Goal: Find specific page/section: Find specific page/section

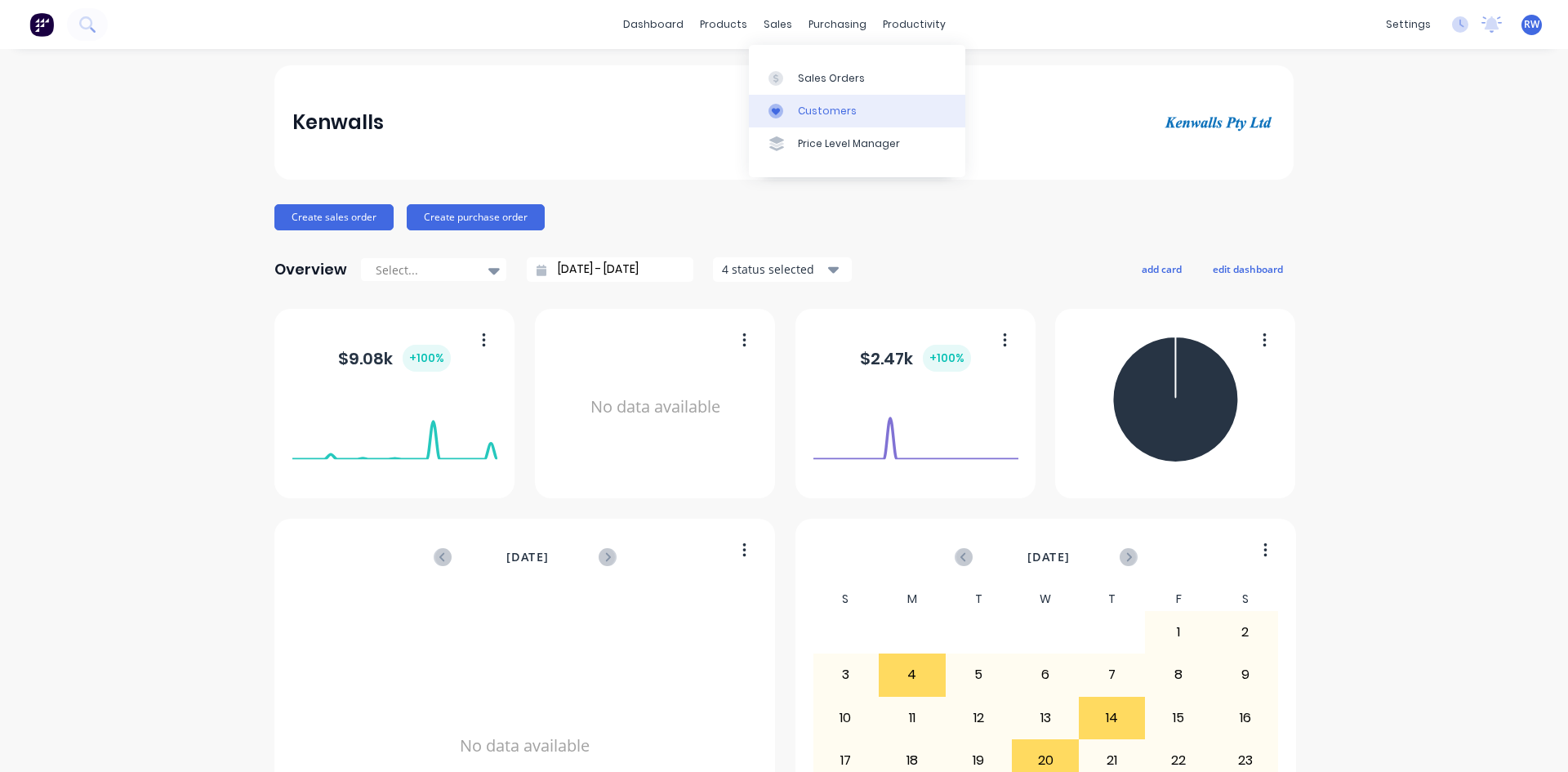
click at [811, 107] on div "Customers" at bounding box center [827, 110] width 59 height 15
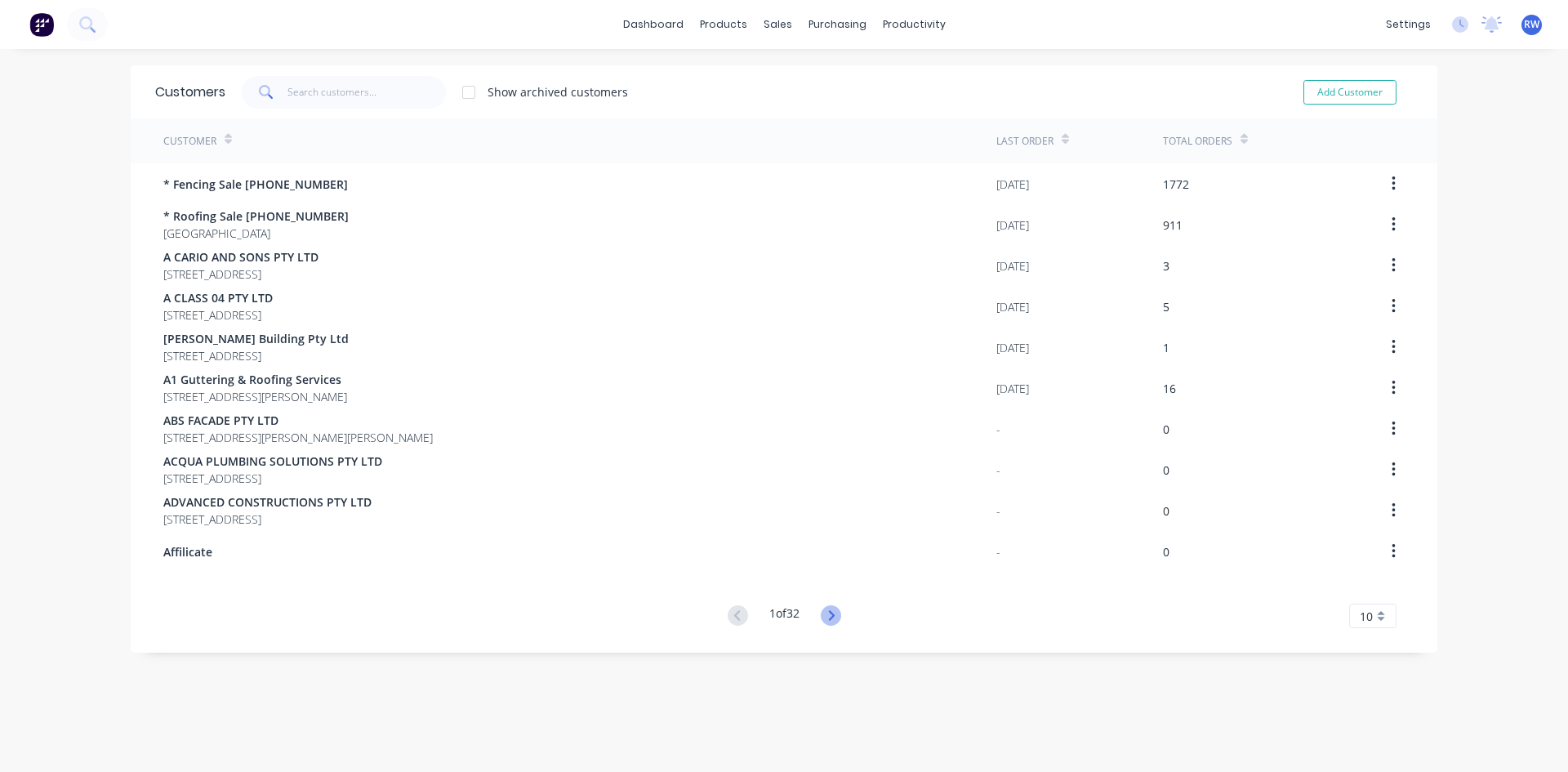
click at [826, 615] on icon at bounding box center [830, 615] width 21 height 21
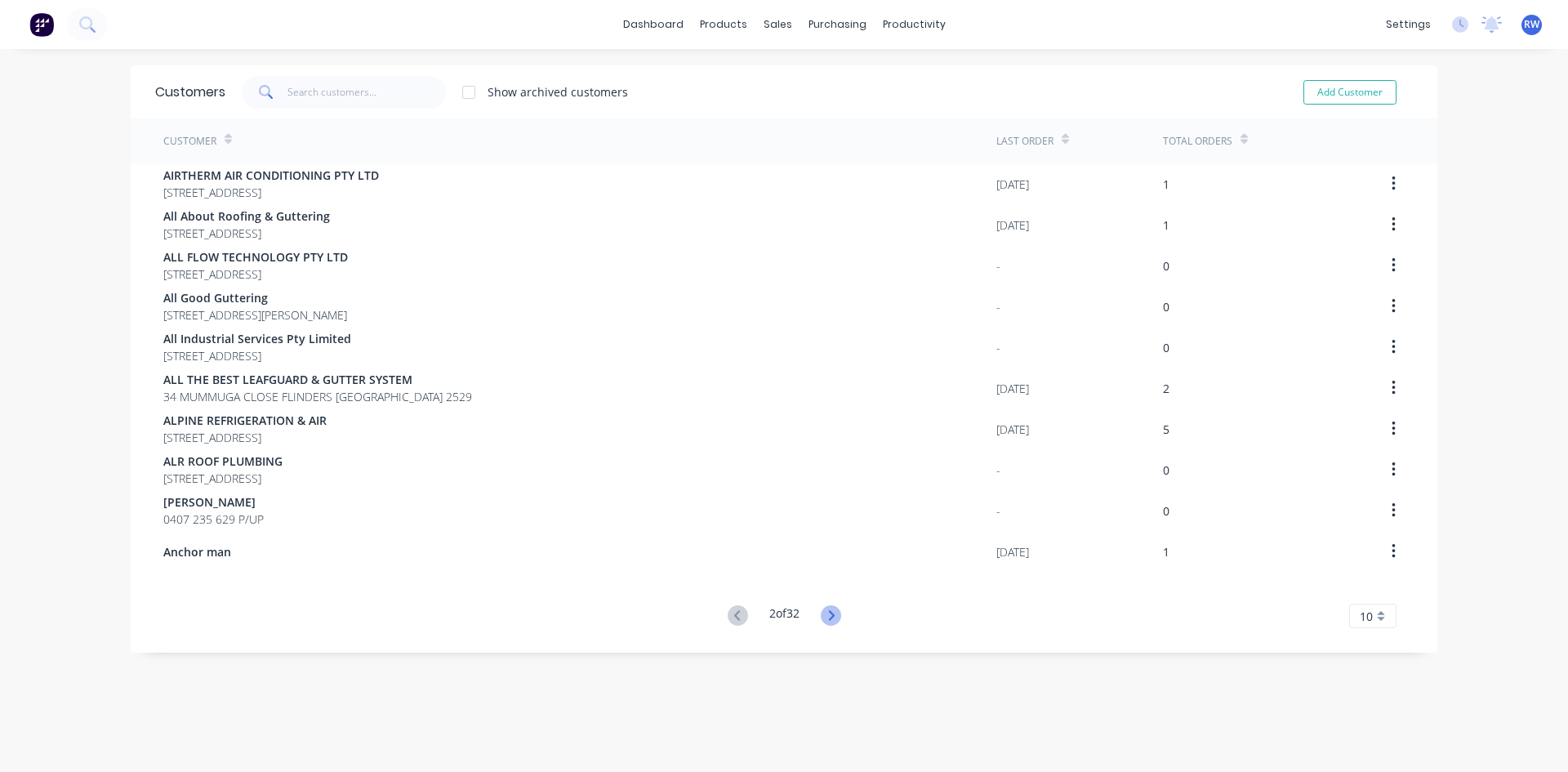
click at [824, 610] on icon at bounding box center [830, 615] width 21 height 21
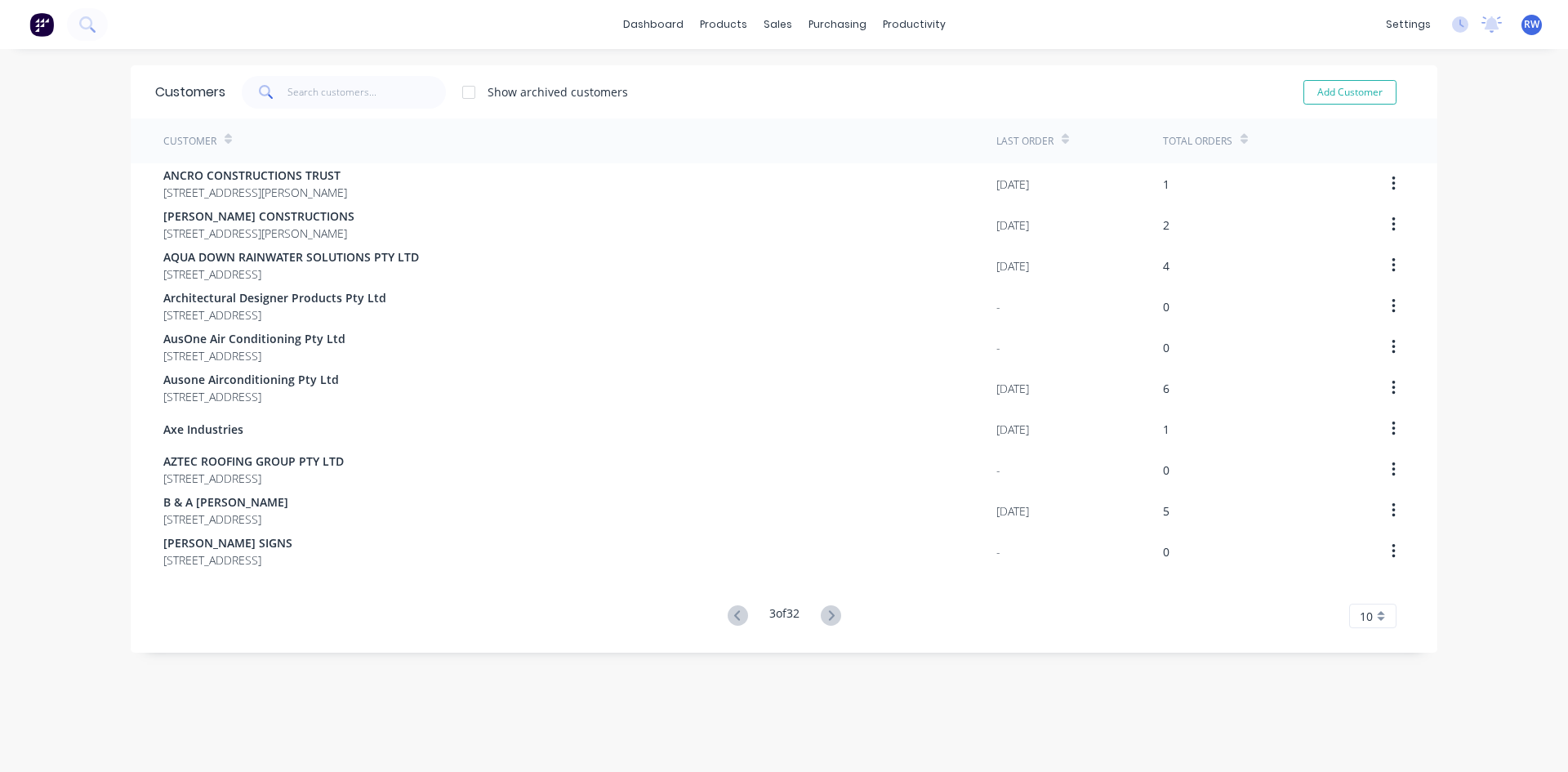
click at [824, 610] on icon at bounding box center [830, 615] width 21 height 21
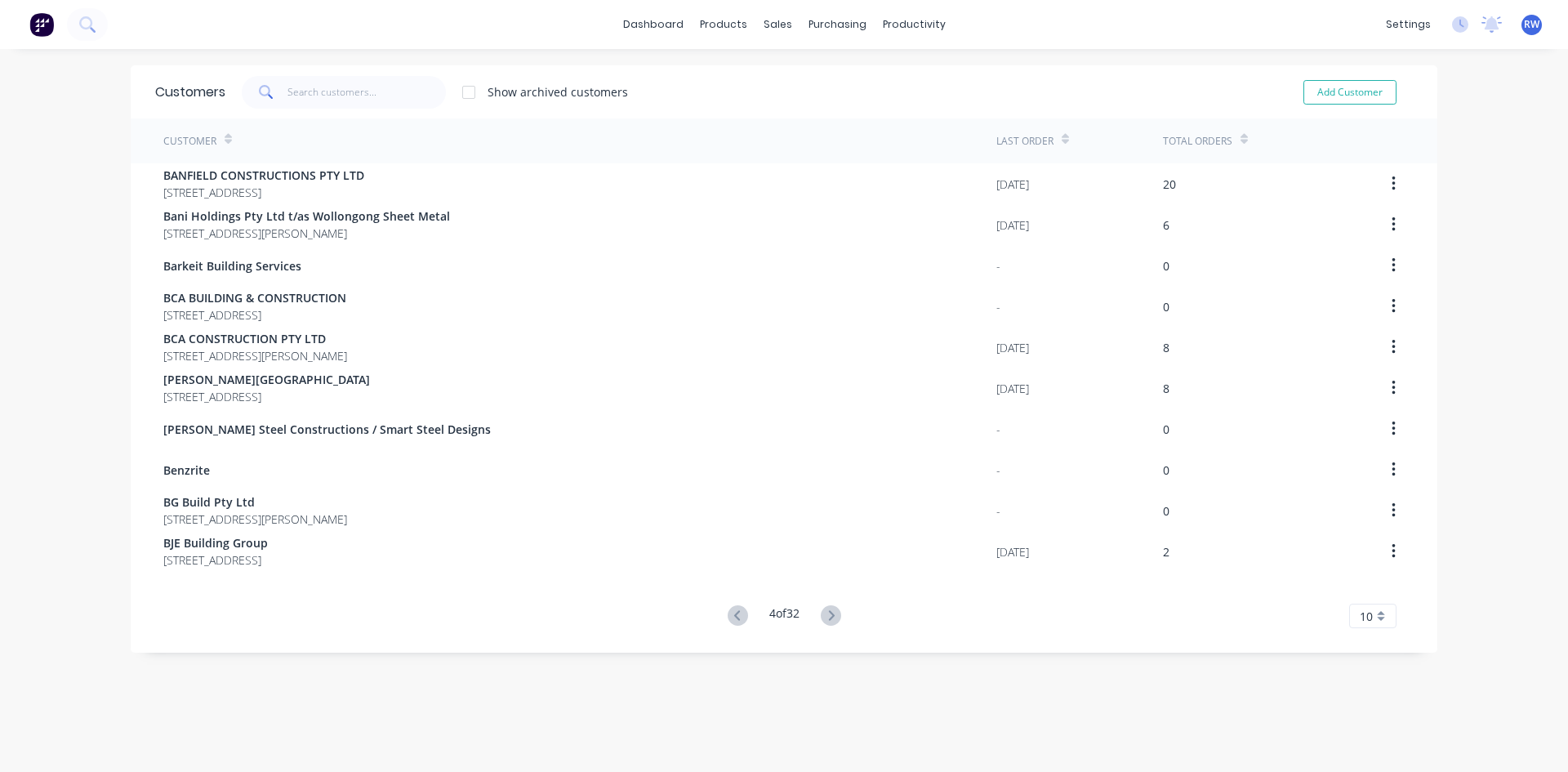
click at [824, 610] on icon at bounding box center [830, 615] width 21 height 21
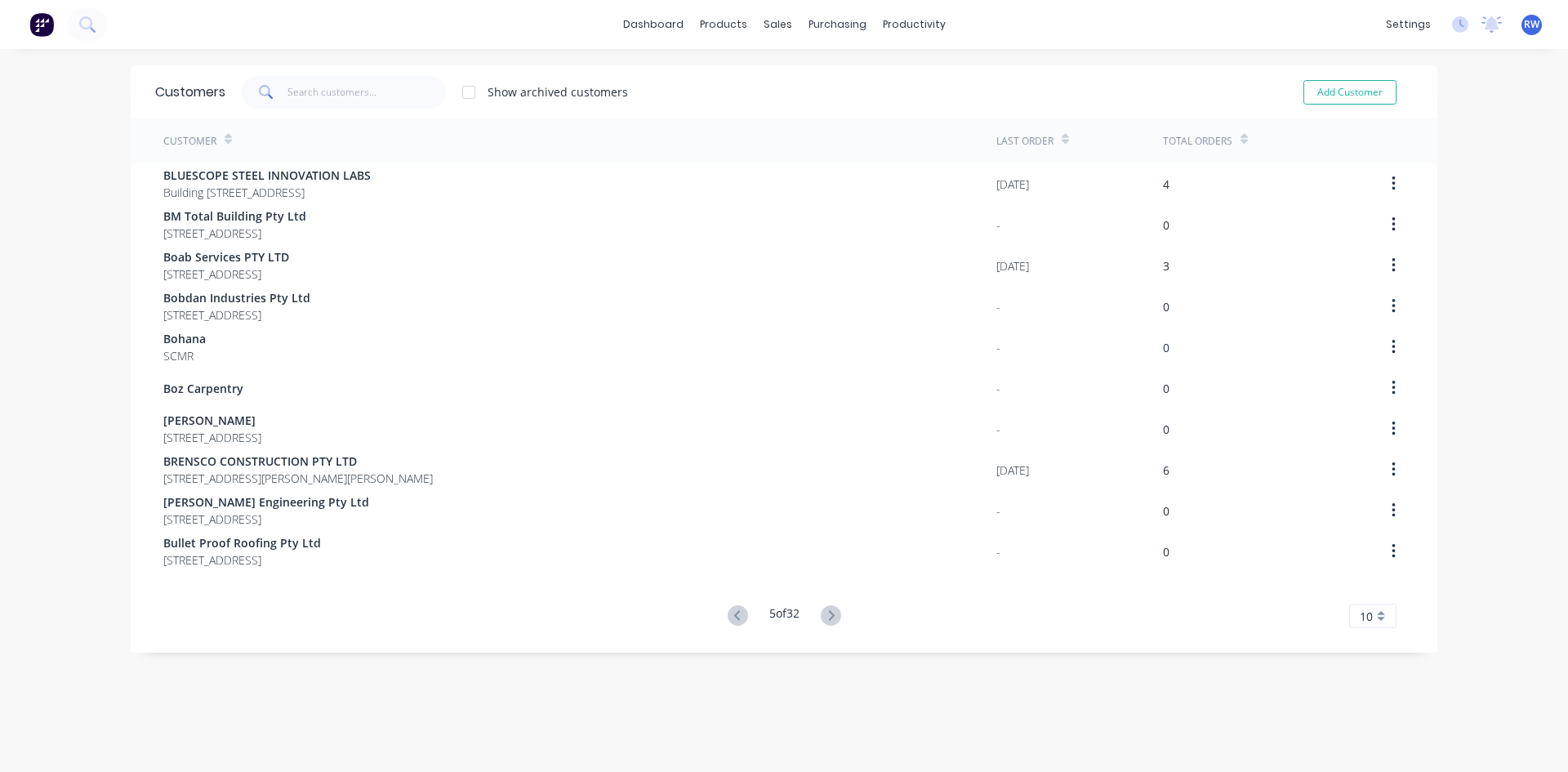
click at [824, 610] on icon at bounding box center [830, 615] width 21 height 21
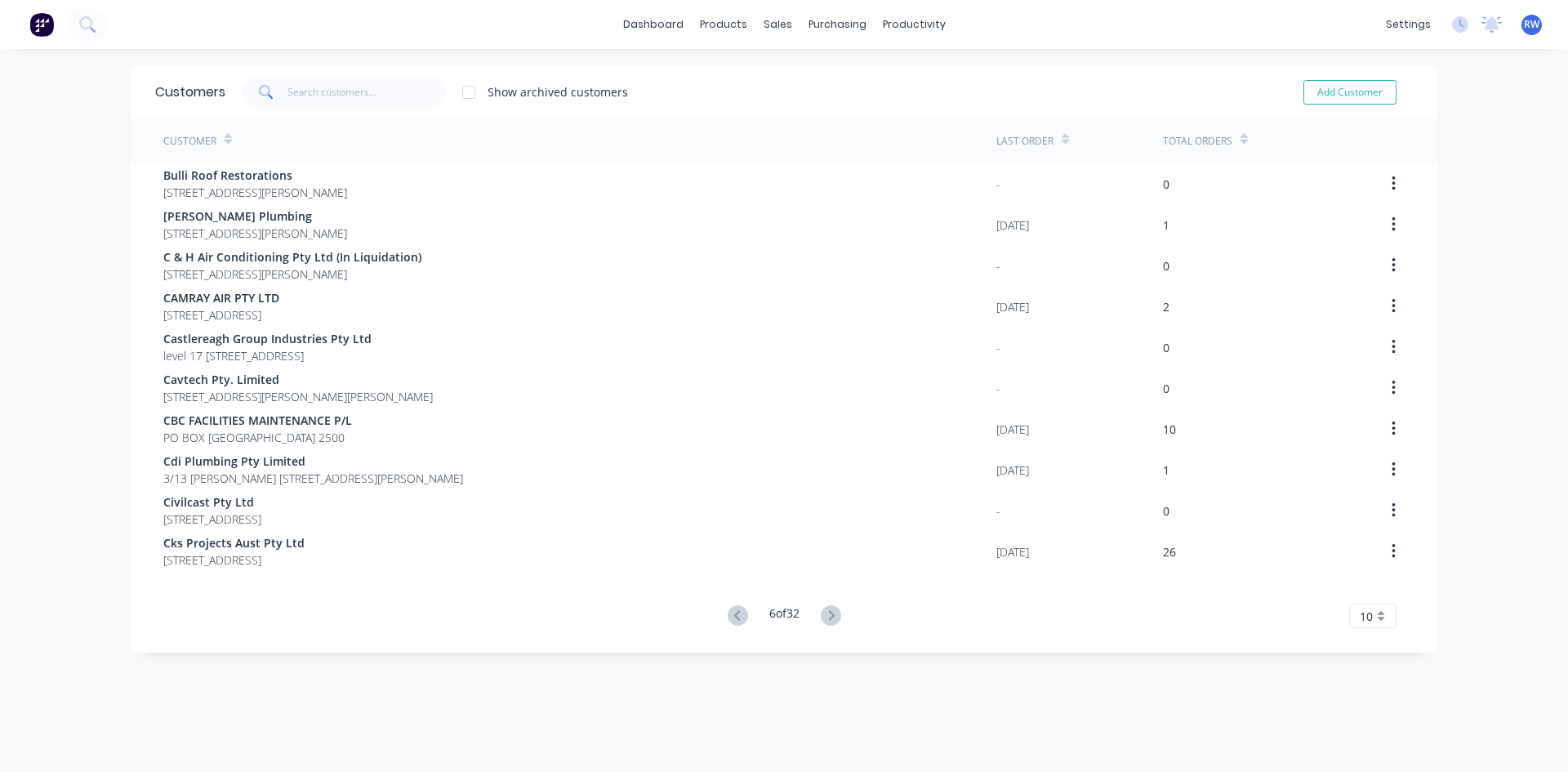
click at [824, 610] on icon at bounding box center [830, 615] width 21 height 21
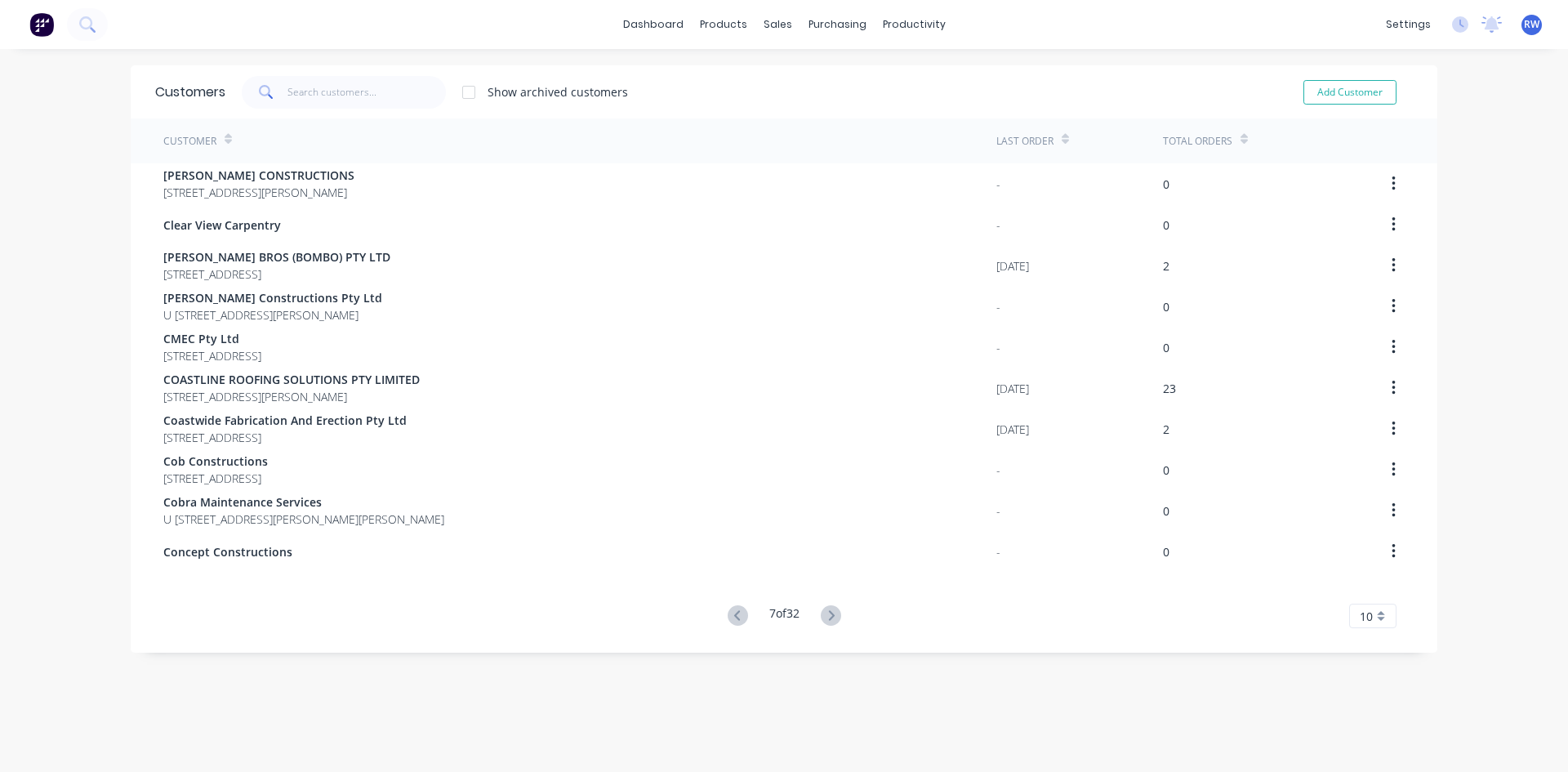
click at [822, 610] on icon at bounding box center [830, 615] width 21 height 21
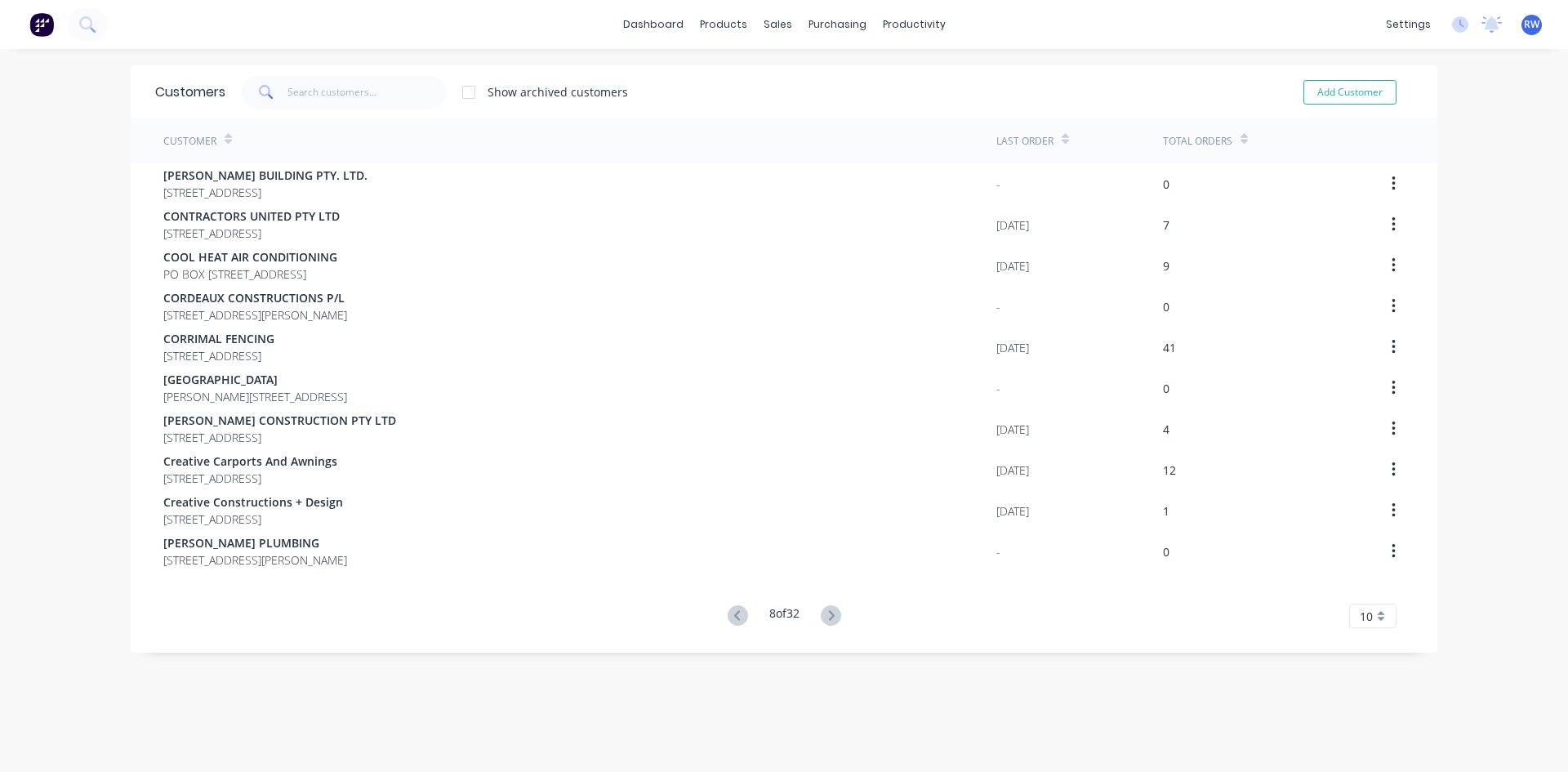
click at [822, 610] on icon at bounding box center [830, 615] width 21 height 21
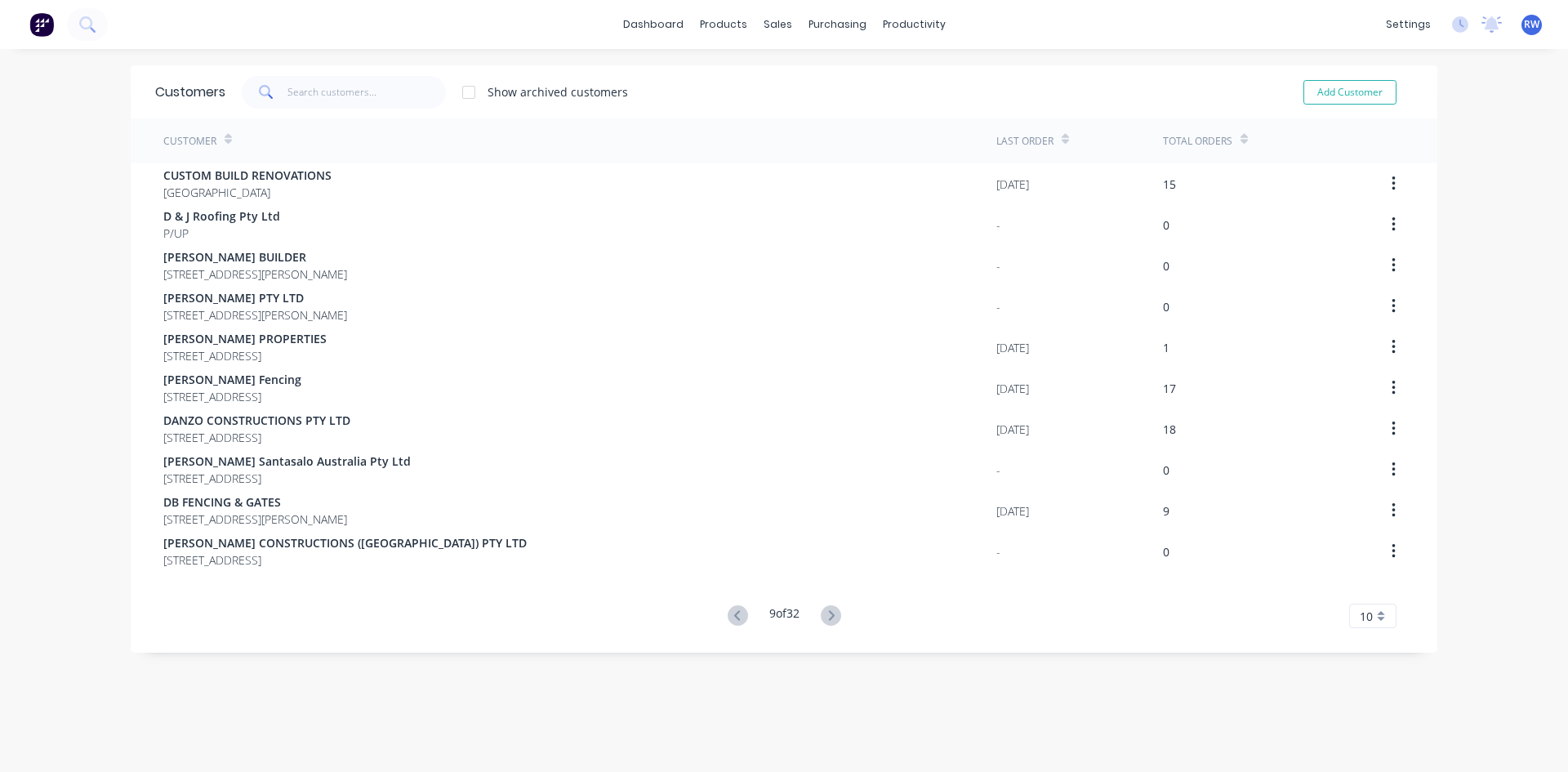
click at [822, 610] on icon at bounding box center [830, 615] width 21 height 21
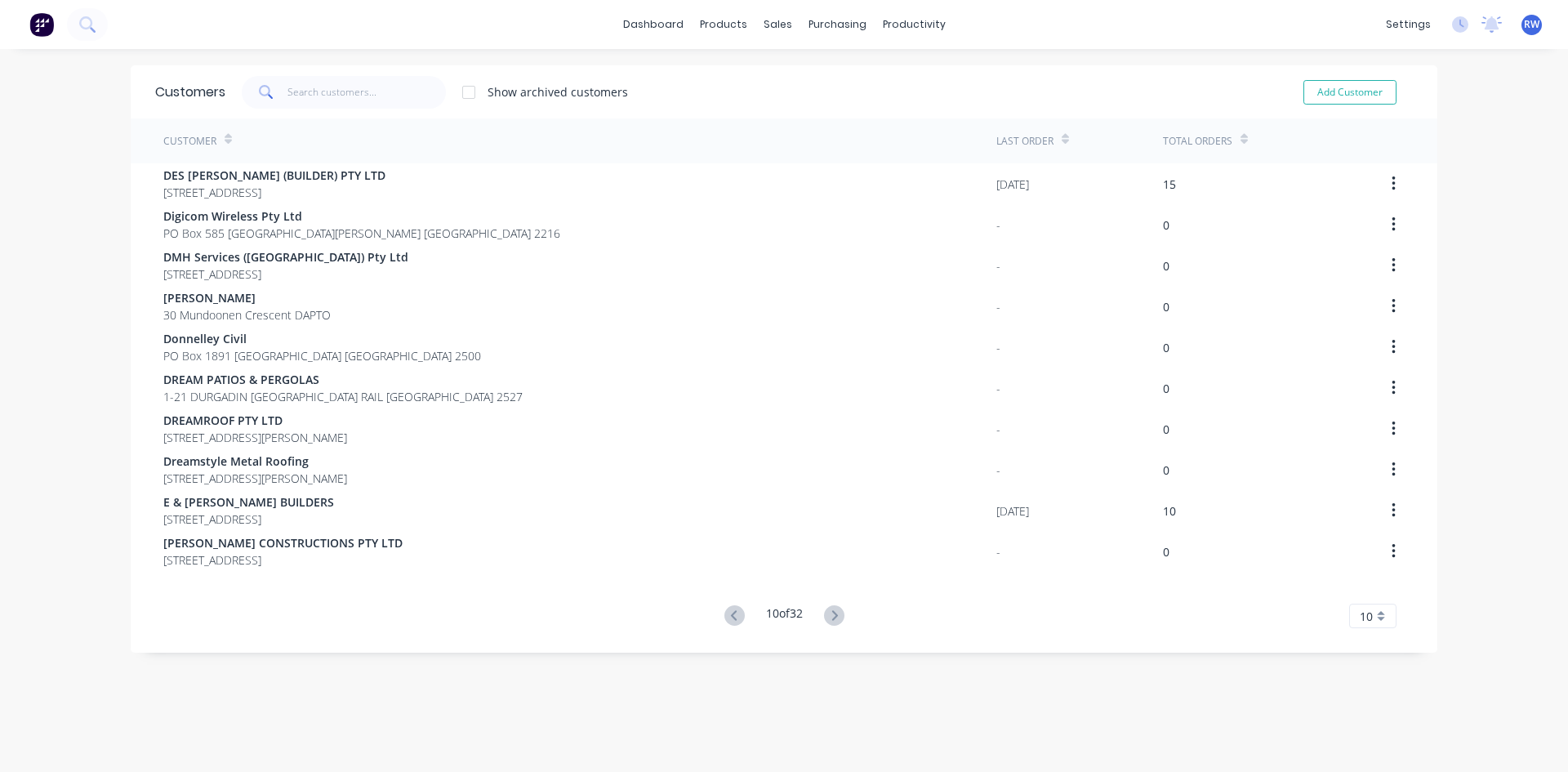
click at [824, 610] on icon at bounding box center [834, 615] width 21 height 21
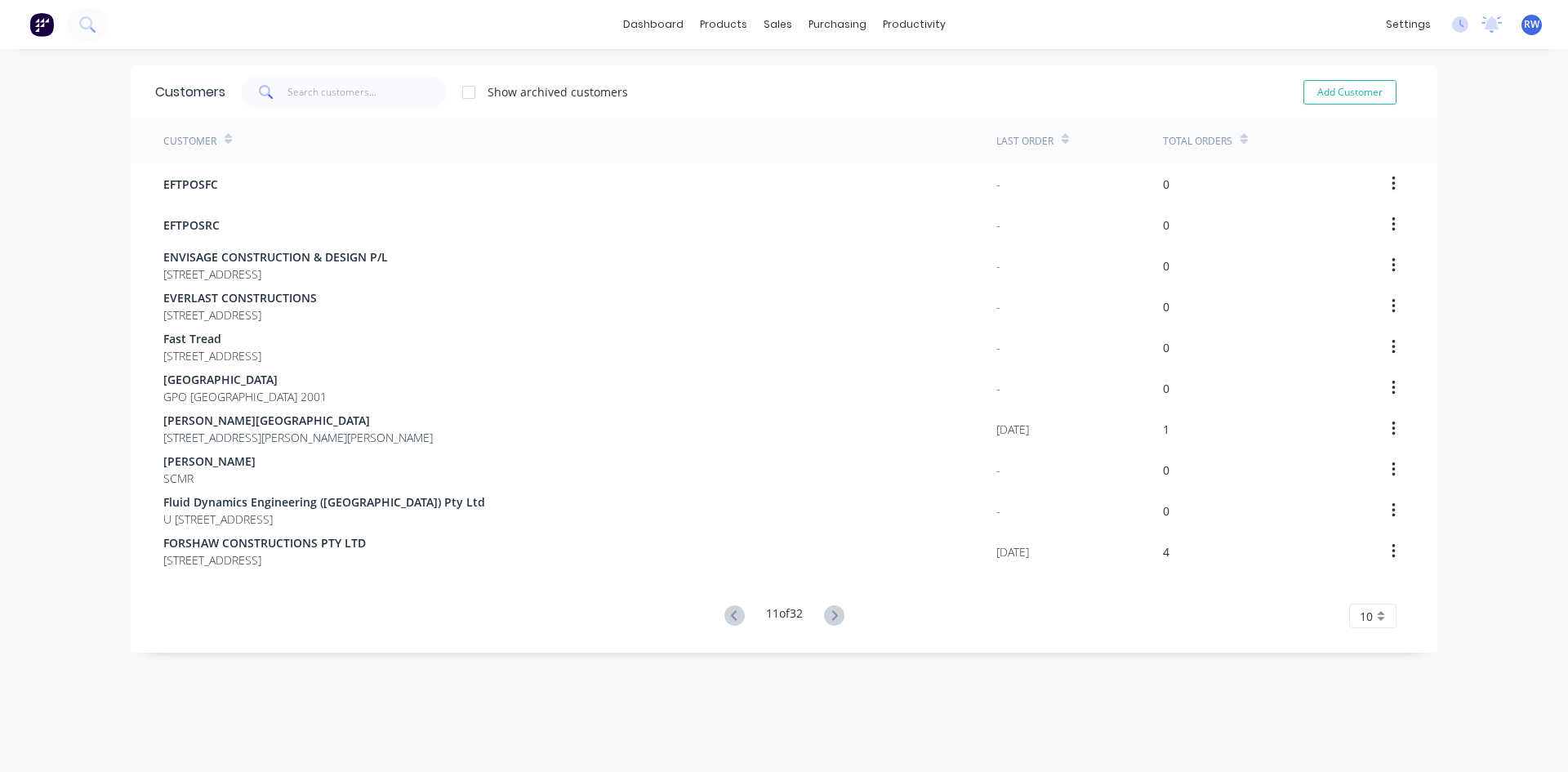
click at [824, 610] on icon at bounding box center [834, 615] width 21 height 21
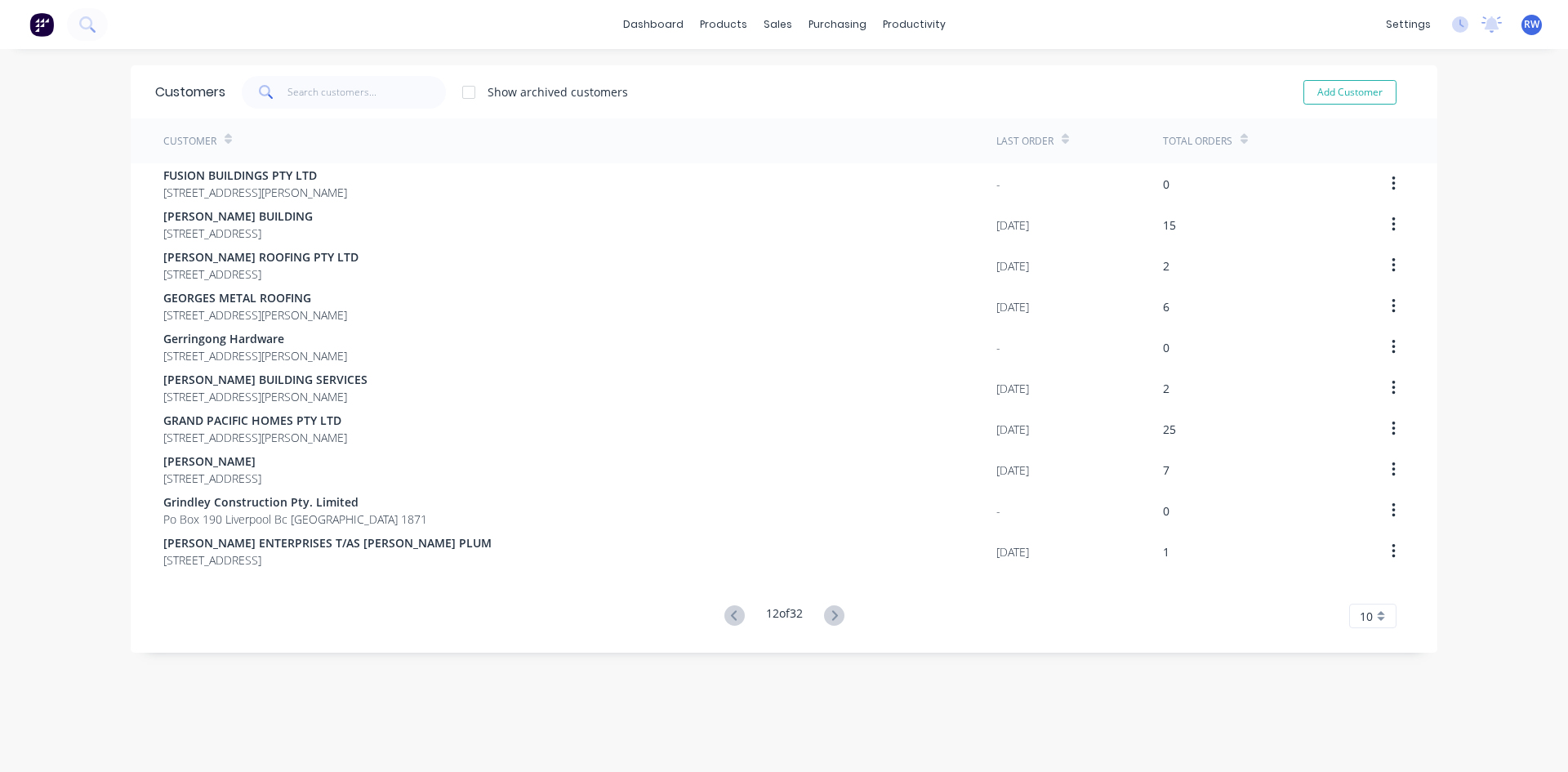
click at [824, 610] on icon at bounding box center [834, 615] width 21 height 21
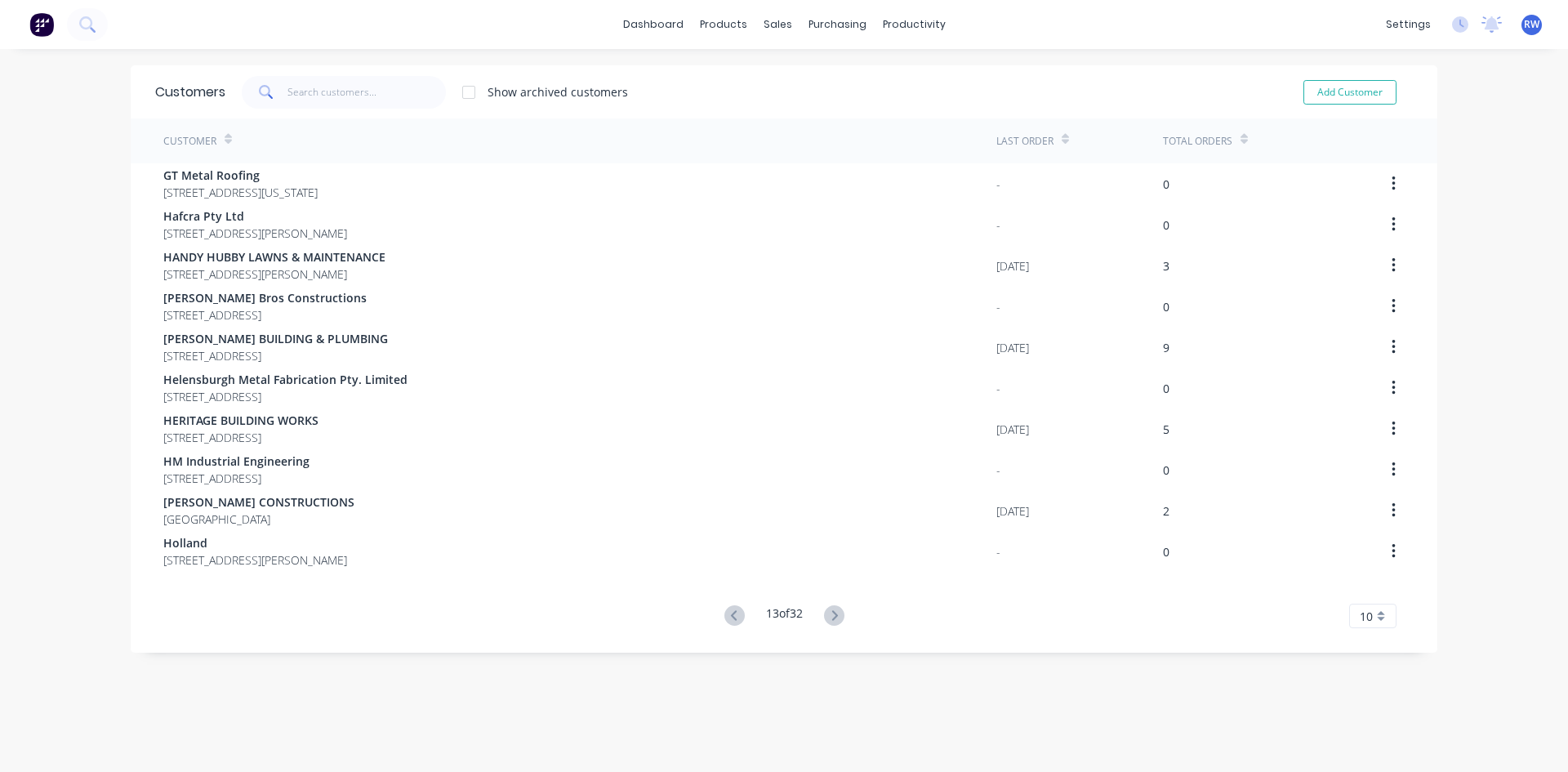
click at [824, 610] on icon at bounding box center [834, 615] width 21 height 21
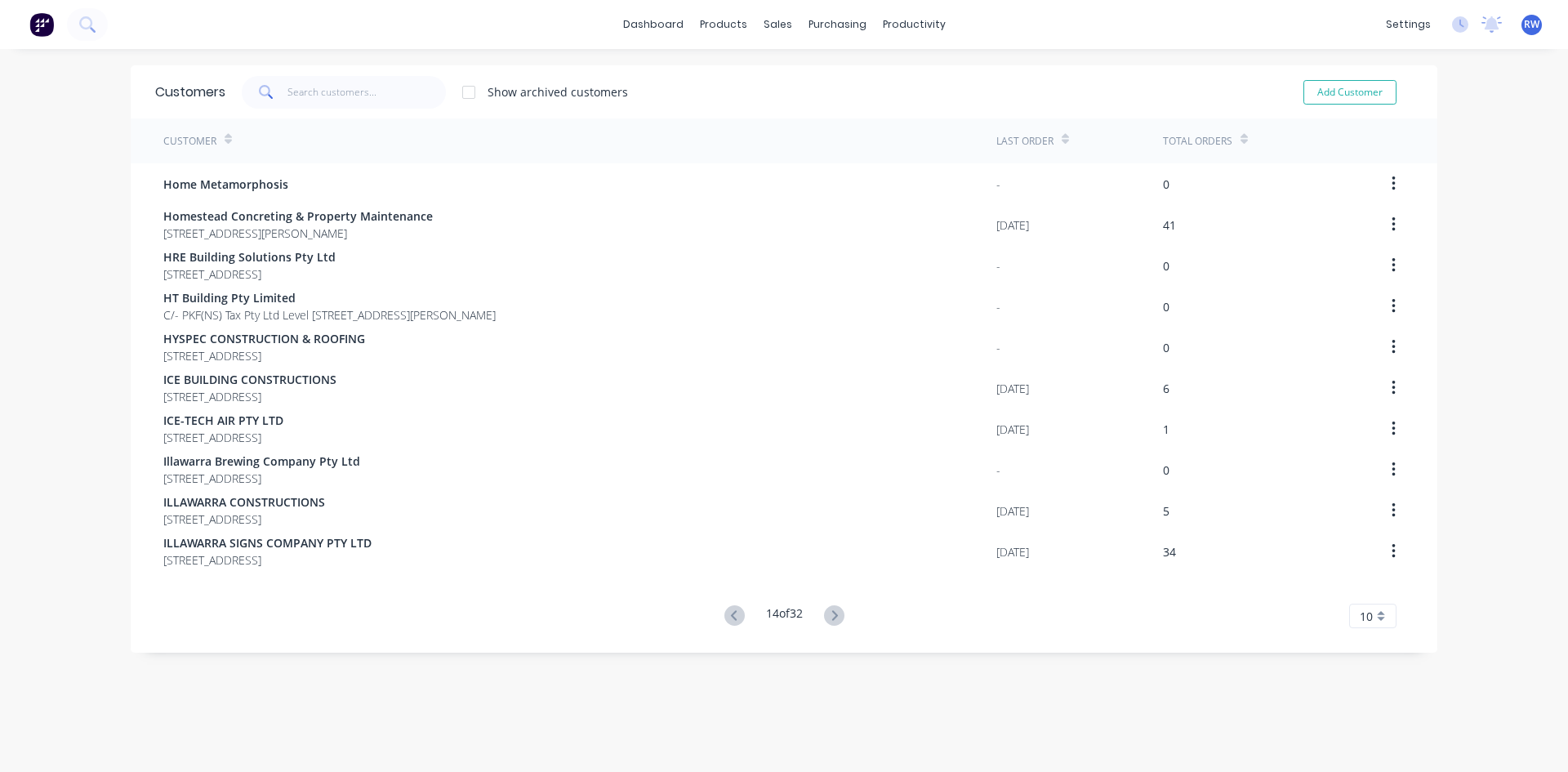
click at [824, 610] on icon at bounding box center [834, 615] width 21 height 21
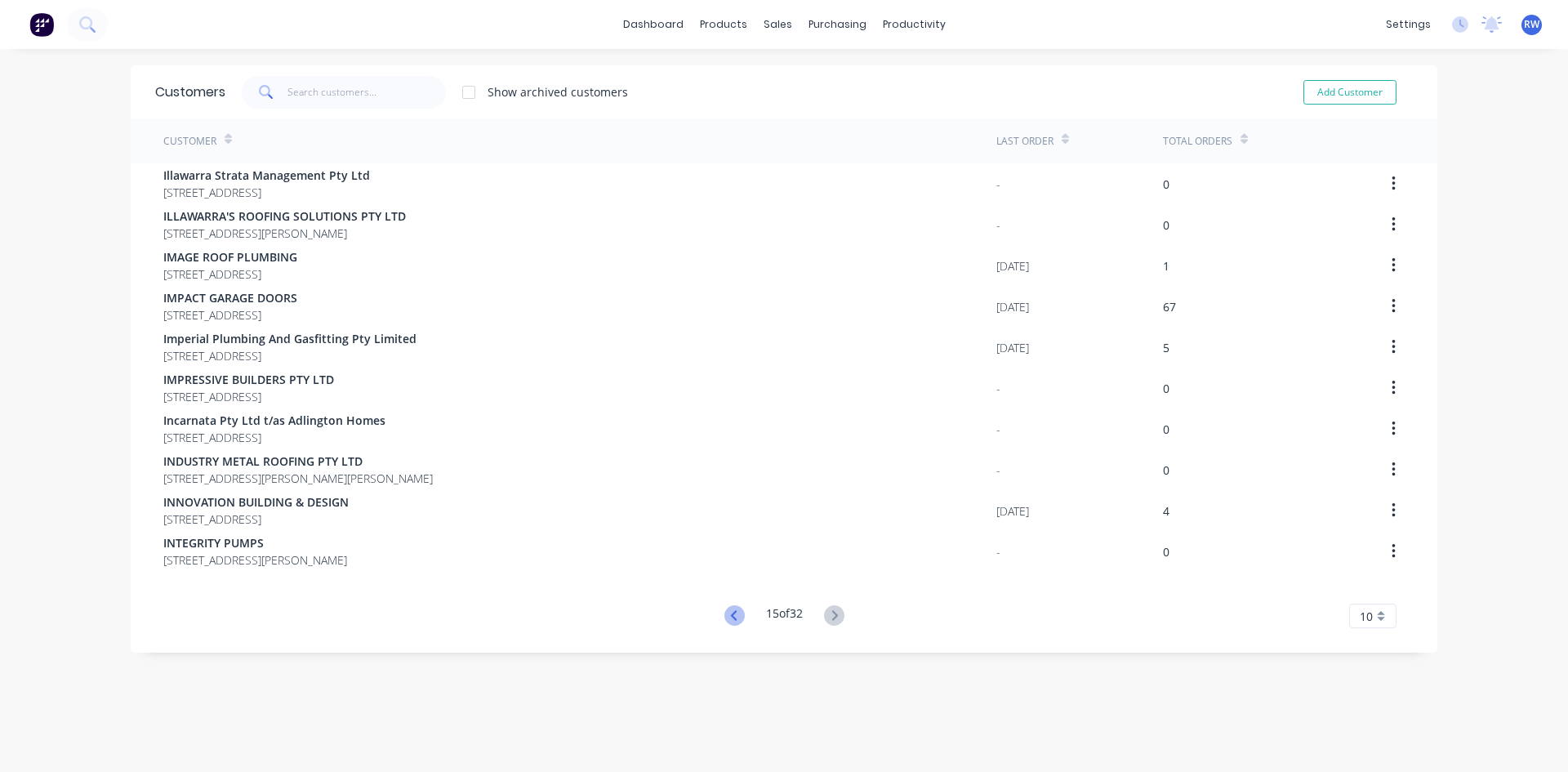
click at [730, 619] on icon at bounding box center [733, 615] width 6 height 10
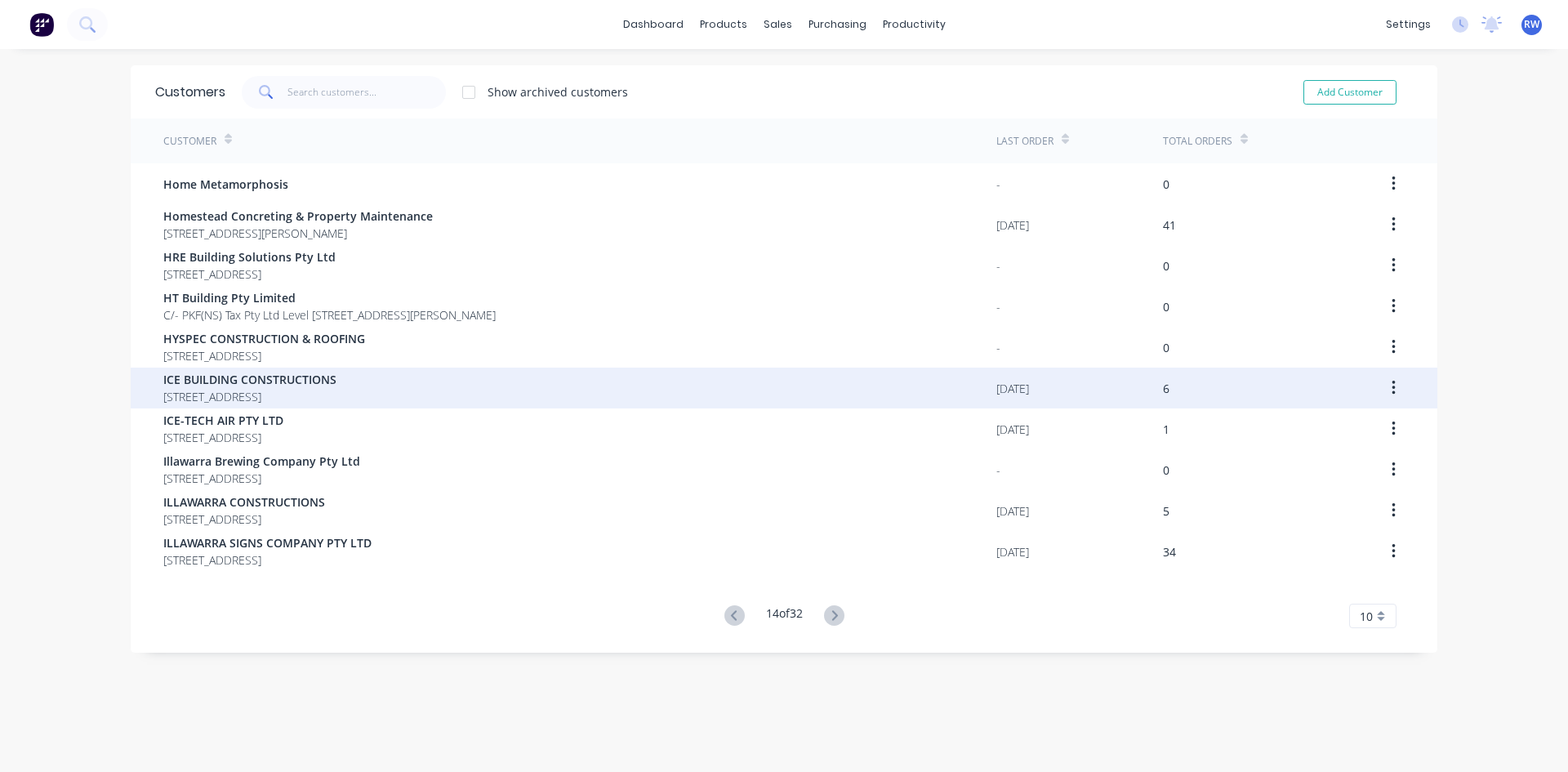
click at [336, 387] on span "[STREET_ADDRESS]" at bounding box center [250, 395] width 174 height 17
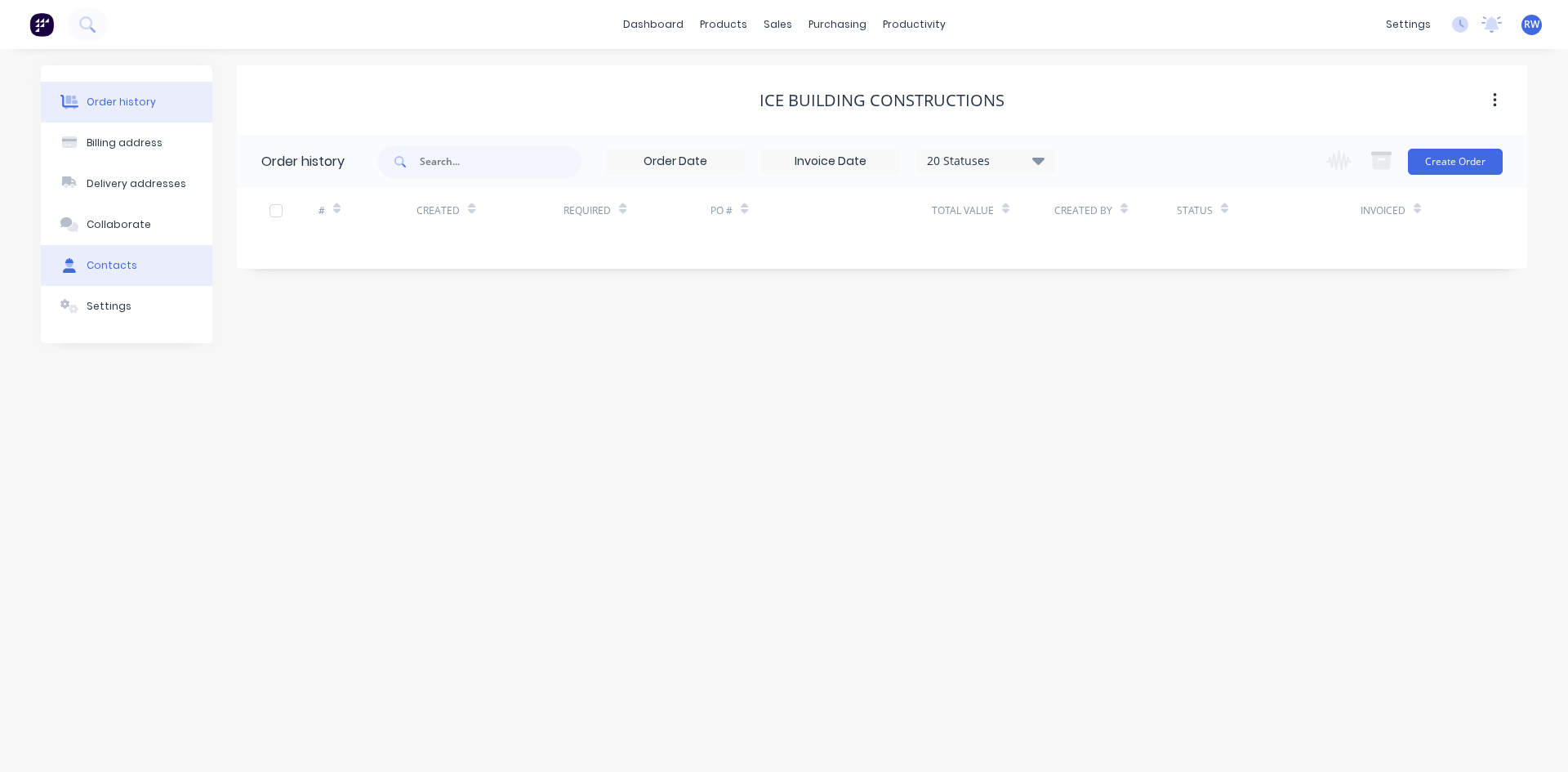
click at [107, 278] on button "Contacts" at bounding box center [126, 264] width 172 height 40
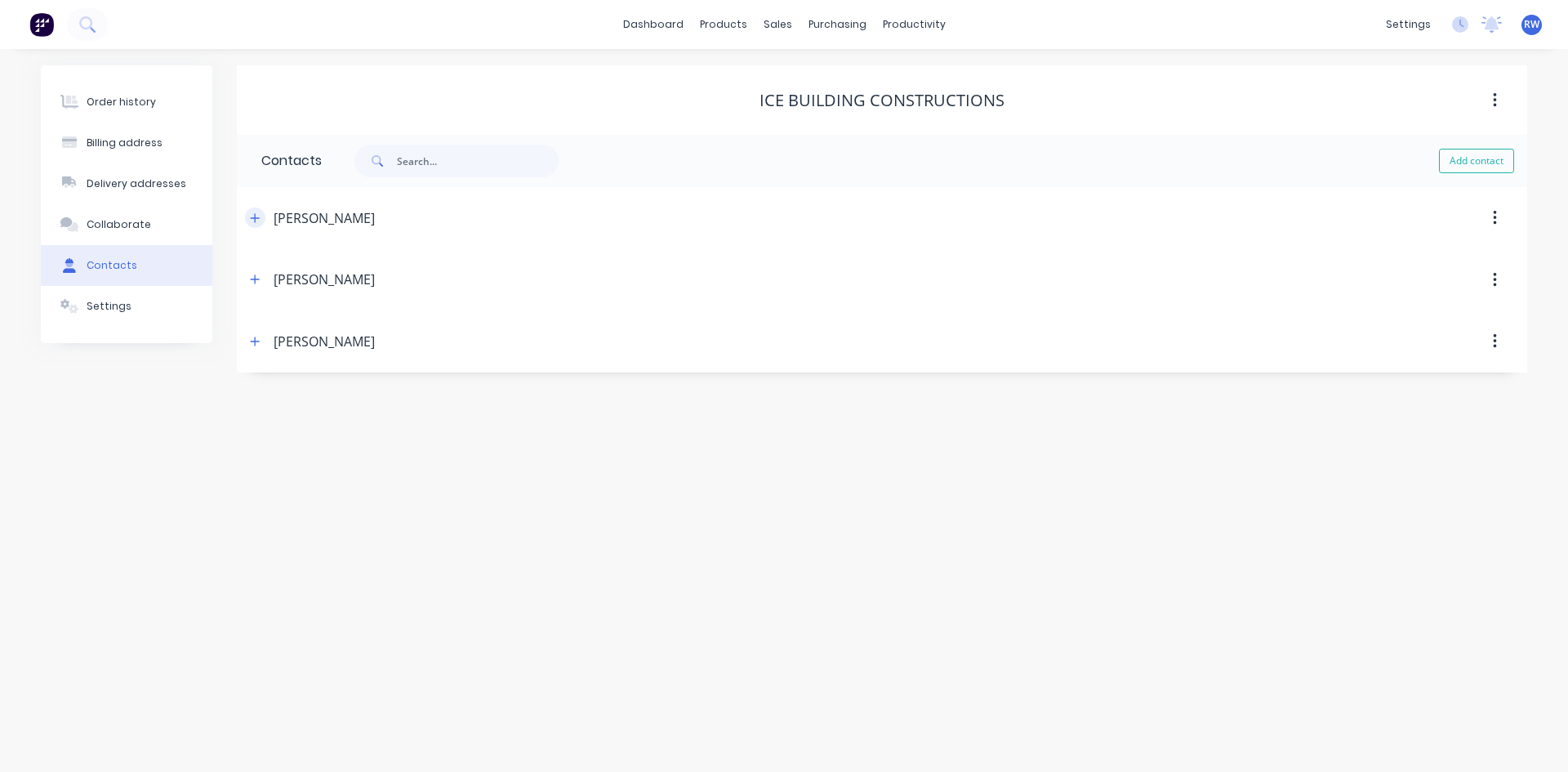
click at [254, 213] on icon "button" at bounding box center [254, 218] width 10 height 12
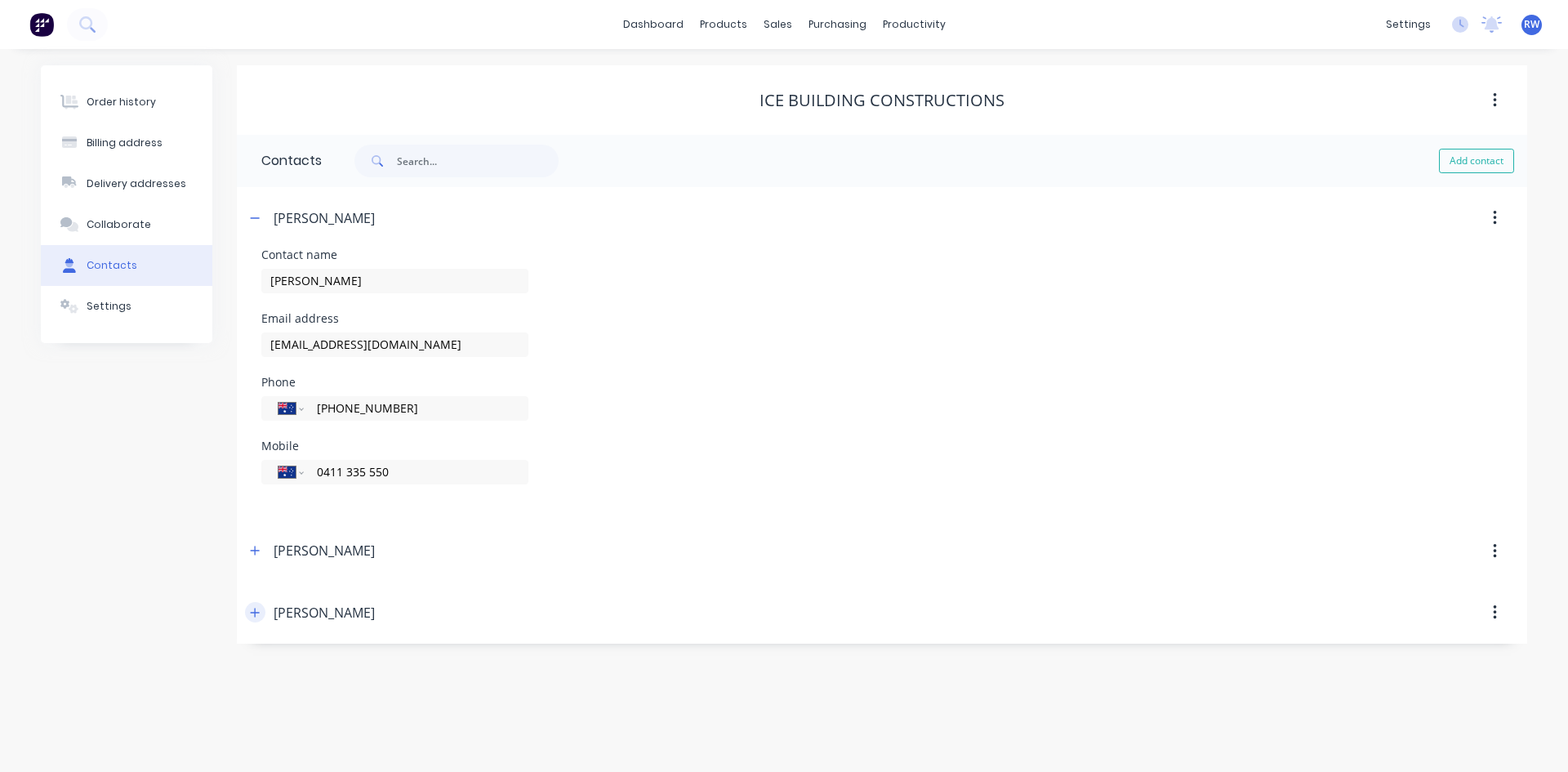
click at [253, 615] on icon "button" at bounding box center [254, 612] width 10 height 12
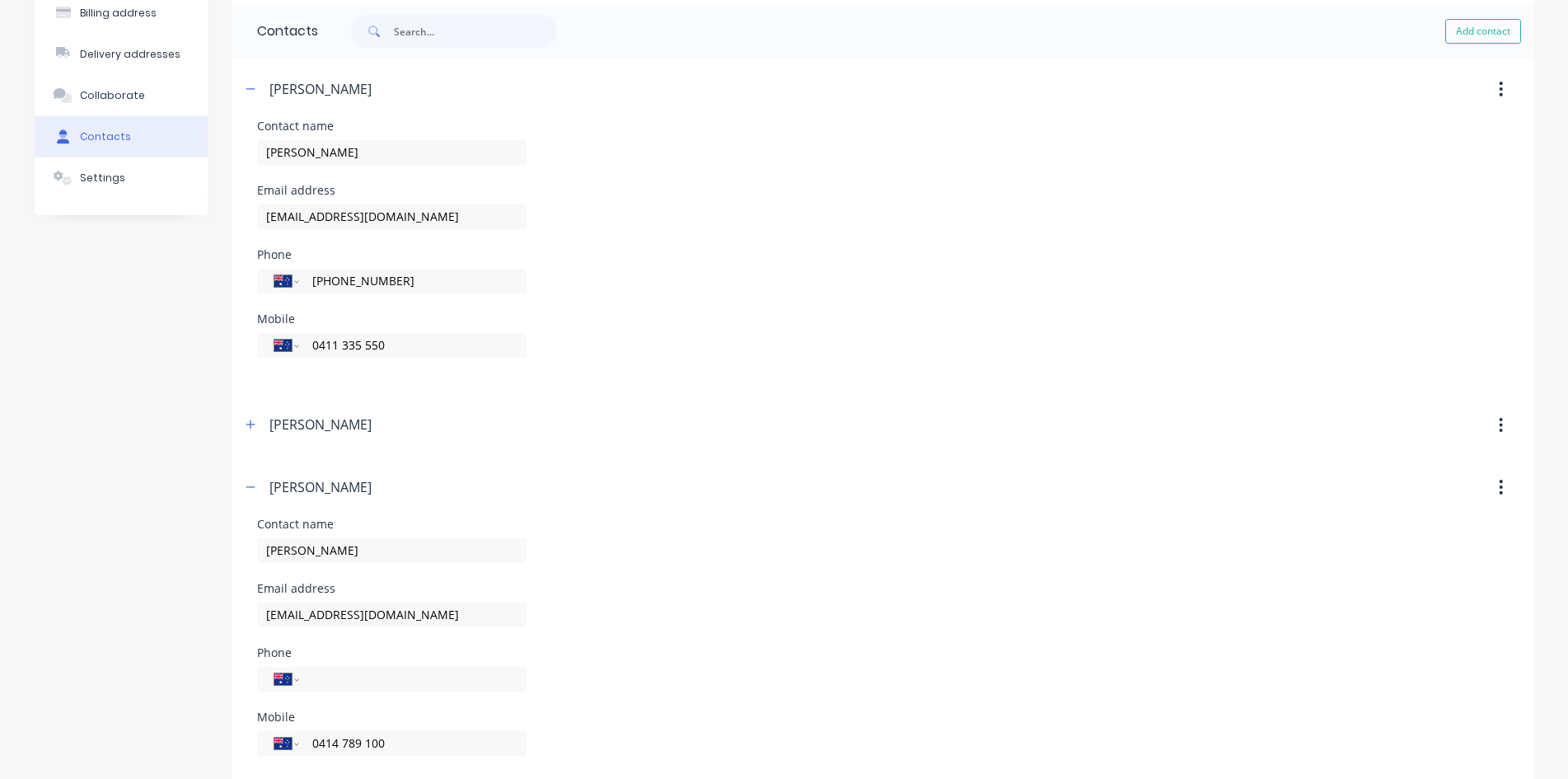
scroll to position [160, 0]
